Goal: Complete application form

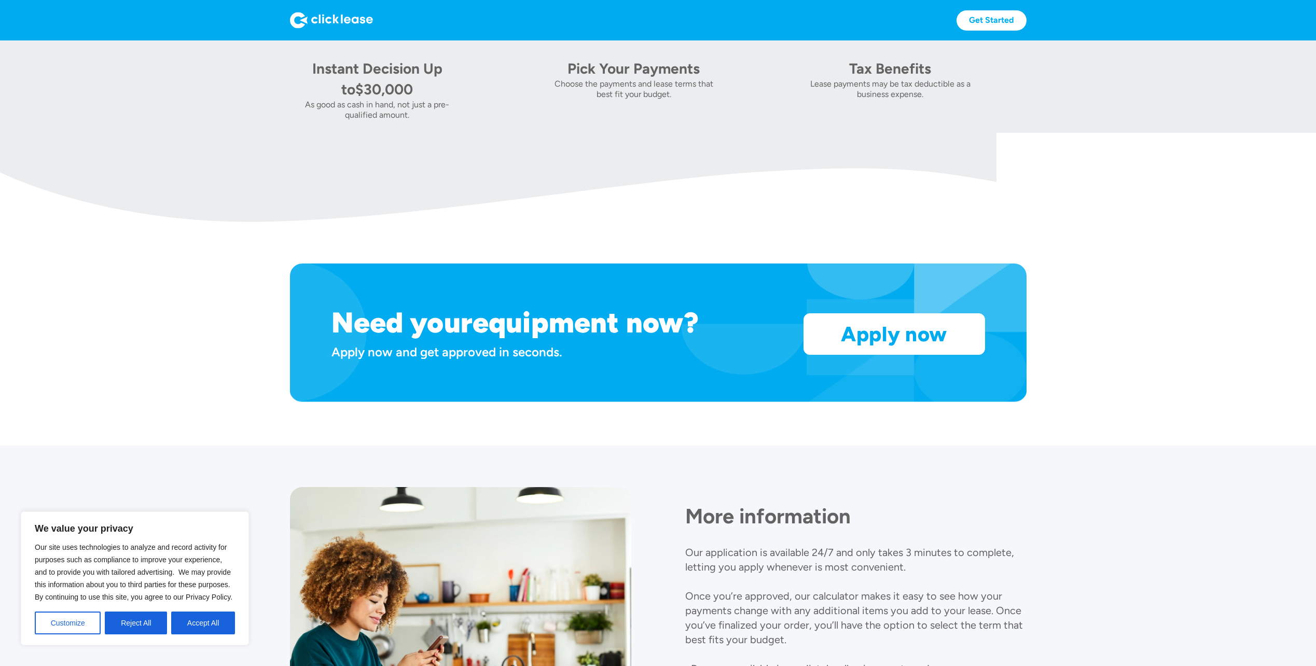
scroll to position [830, 0]
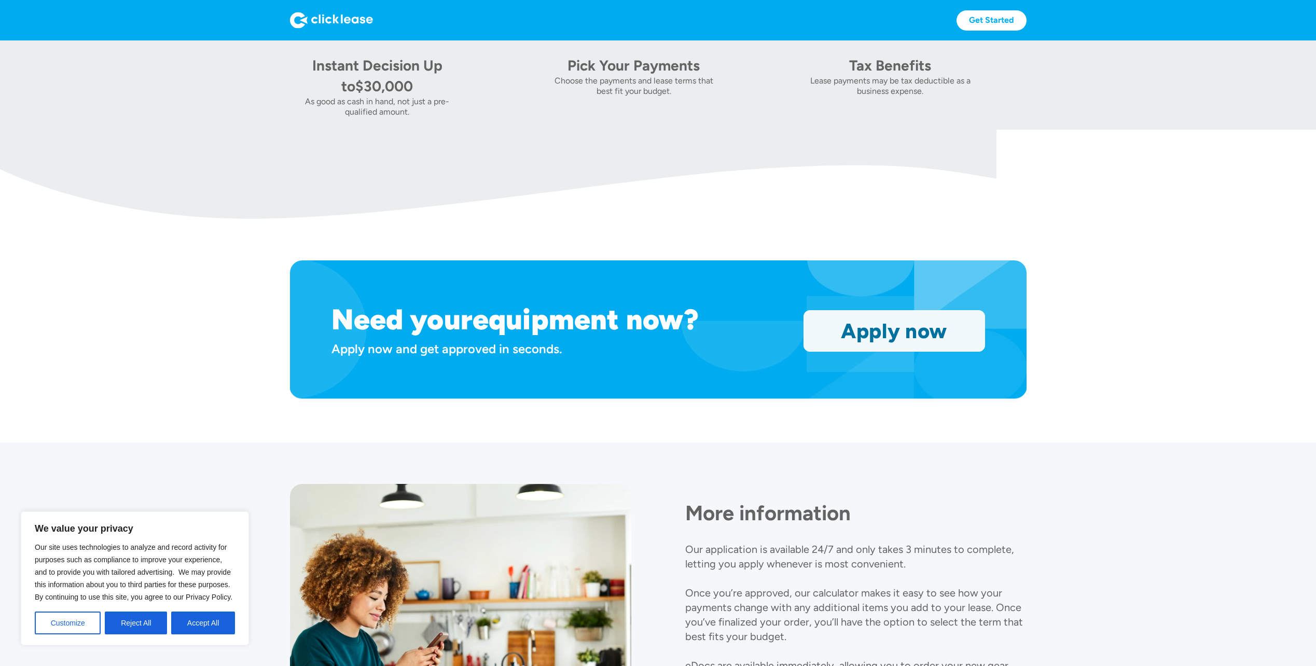
click at [885, 344] on link "Apply now" at bounding box center [894, 331] width 180 height 40
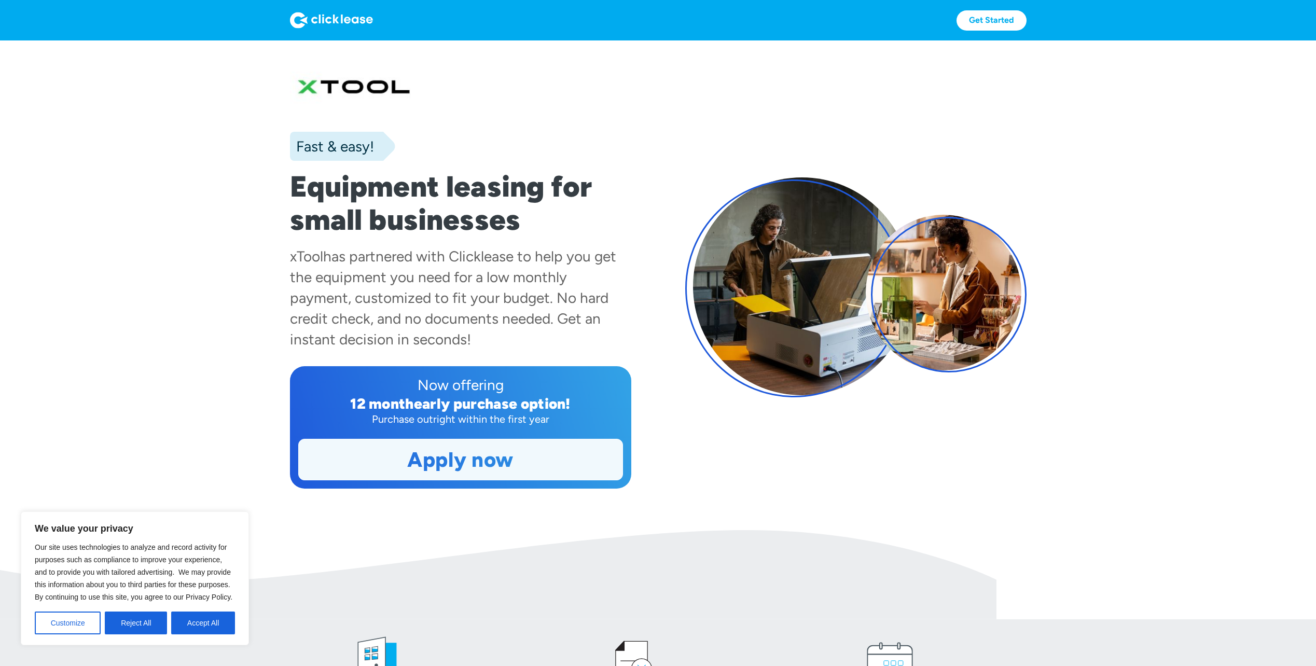
click at [496, 459] on link "Apply now" at bounding box center [461, 459] width 324 height 40
